Goal: Information Seeking & Learning: Learn about a topic

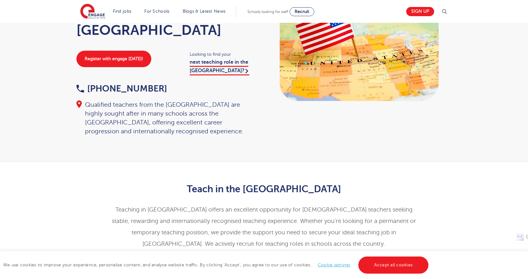
scroll to position [63, 0]
click at [392, 265] on link "Accept all cookies" at bounding box center [393, 265] width 70 height 17
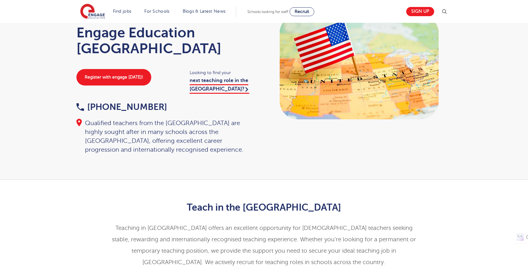
scroll to position [0, 0]
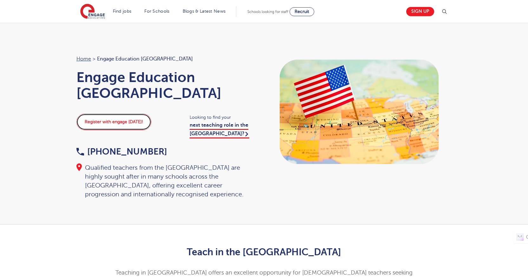
click at [110, 114] on link "Register with engage [DATE]!" at bounding box center [113, 122] width 75 height 16
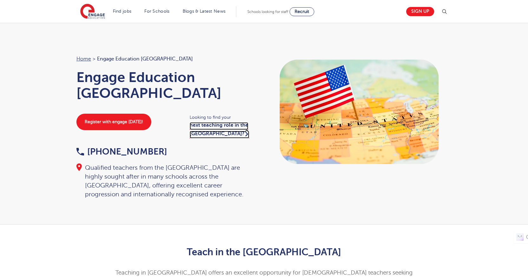
click at [209, 122] on link "next teaching role in the [GEOGRAPHIC_DATA]?" at bounding box center [220, 130] width 60 height 16
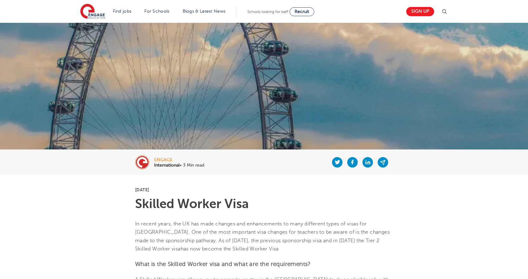
scroll to position [95, 0]
